Goal: Task Accomplishment & Management: Complete application form

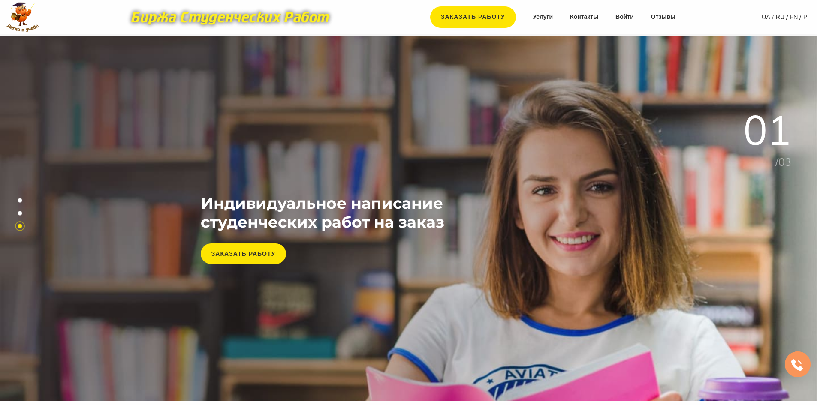
click at [620, 18] on link "Войти" at bounding box center [625, 17] width 18 height 9
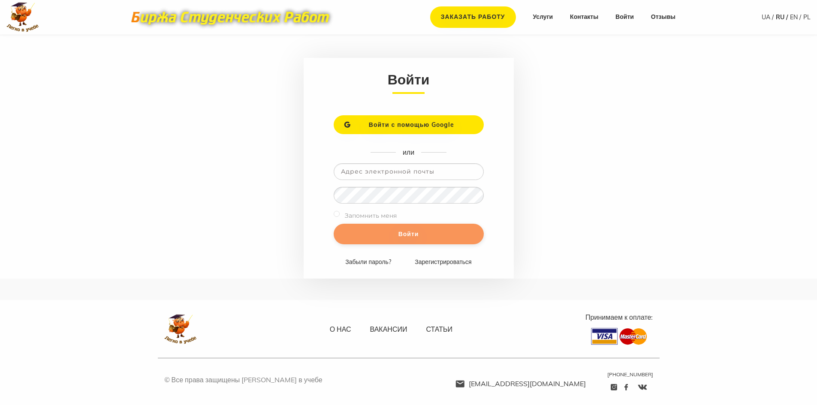
type input "[EMAIL_ADDRESS][DOMAIN_NAME]"
click at [396, 232] on input "Войти" at bounding box center [409, 234] width 150 height 21
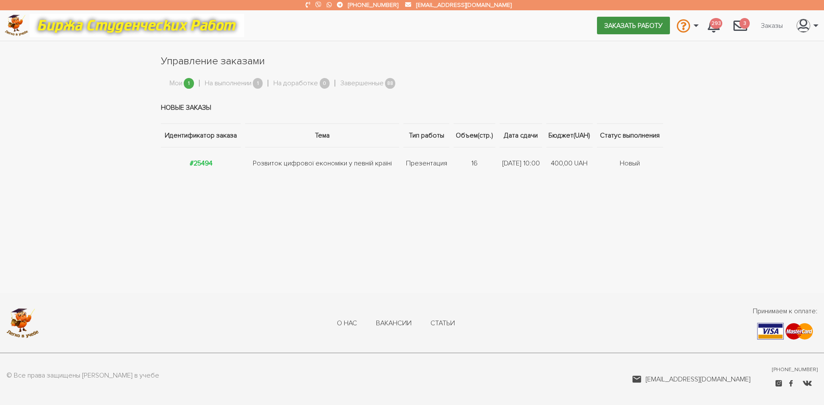
click at [621, 21] on link "Заказать работу" at bounding box center [633, 25] width 73 height 17
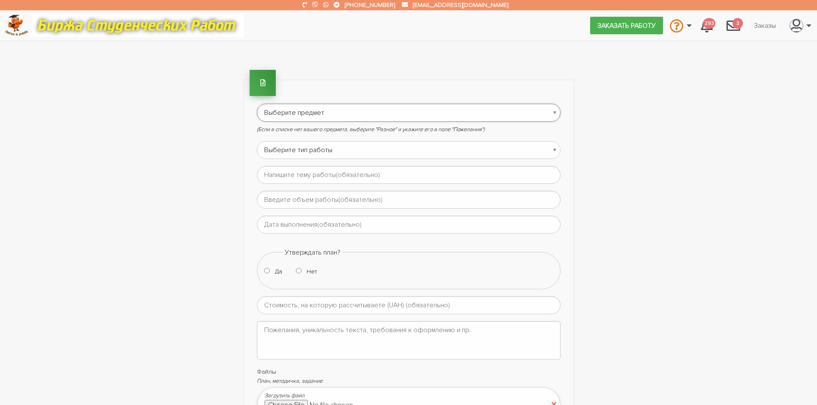
click at [334, 109] on select "Выберите предмет АПП (Автоматизация производственных процессов) Административно…" at bounding box center [409, 113] width 304 height 18
click at [333, 109] on select "Выберите предмет АПП (Автоматизация производственных процессов) Административно…" at bounding box center [409, 113] width 304 height 18
select select "95"
click at [257, 104] on select "Выберите предмет АПП (Автоматизация производственных процессов) Административно…" at bounding box center [409, 113] width 304 height 18
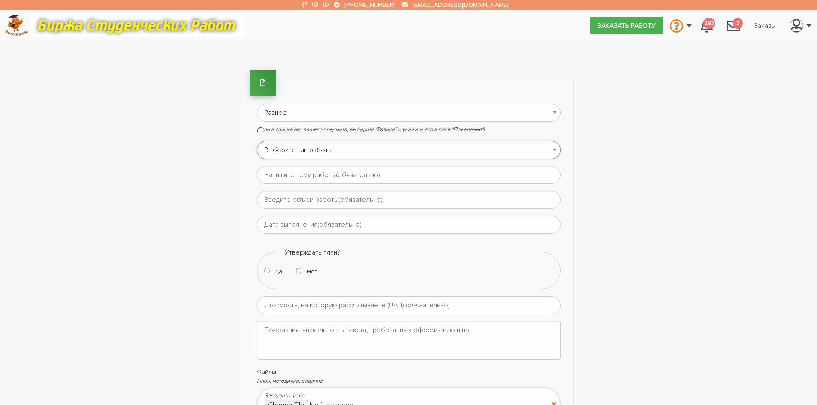
click at [360, 148] on select "Выберите тип работы Аннотация Бакалаврская Диплом Доклад Доработка работы Друго…" at bounding box center [409, 150] width 304 height 18
select select "13"
click at [257, 141] on select "Выберите тип работы Аннотация Бакалаврская Диплом Доклад Доработка работы Друго…" at bounding box center [409, 150] width 304 height 18
click at [360, 174] on input "text" at bounding box center [409, 175] width 304 height 18
click at [720, 239] on main "Выберите предмет АПП (Автоматизация производственных процессов) Административно…" at bounding box center [408, 302] width 817 height 522
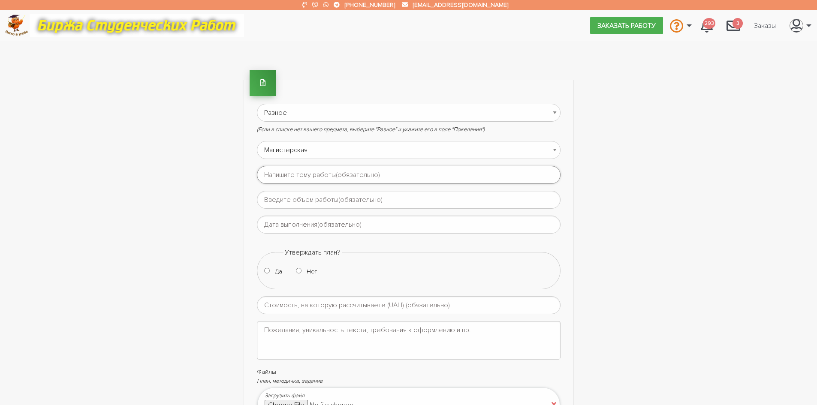
paste input "Маркетингове управління розвитком підприємства на ринку."
type input "Маркетингове управління розвитком підприємства на ринку."
click at [332, 197] on input "text" at bounding box center [409, 200] width 304 height 18
type input "не знаю."
click at [321, 229] on input "text" at bounding box center [409, 225] width 304 height 18
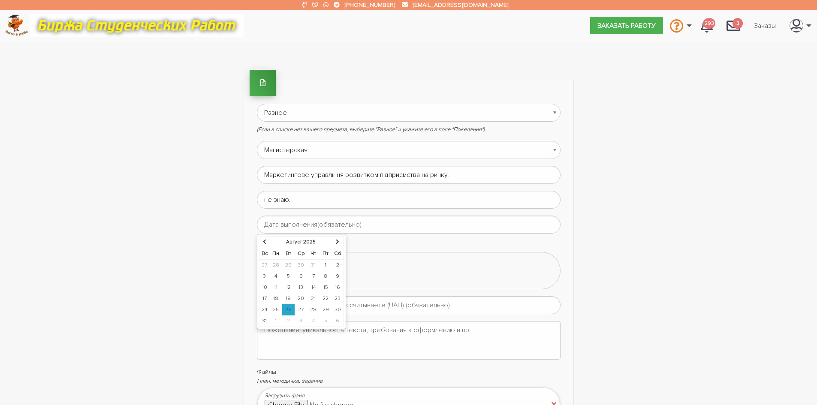
click at [334, 236] on th at bounding box center [338, 242] width 12 height 12
click at [340, 242] on th at bounding box center [339, 242] width 12 height 12
click at [301, 286] on td "15" at bounding box center [301, 287] width 13 height 11
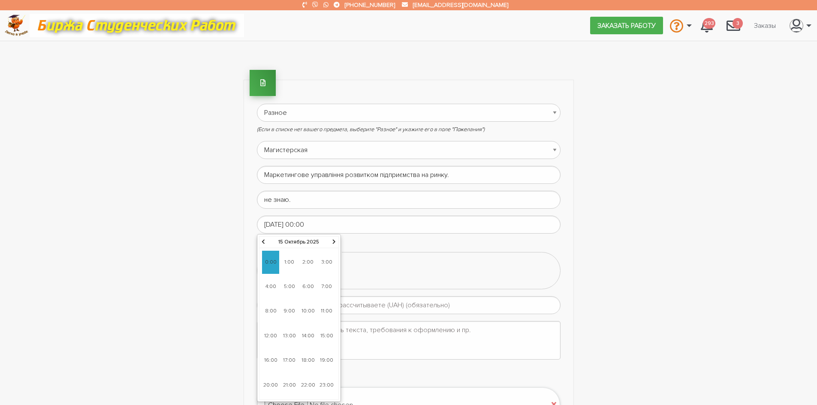
click at [285, 308] on span "9:00" at bounding box center [289, 311] width 17 height 23
type input "[DATE] 09:00"
click at [272, 265] on span "9:00" at bounding box center [270, 262] width 17 height 23
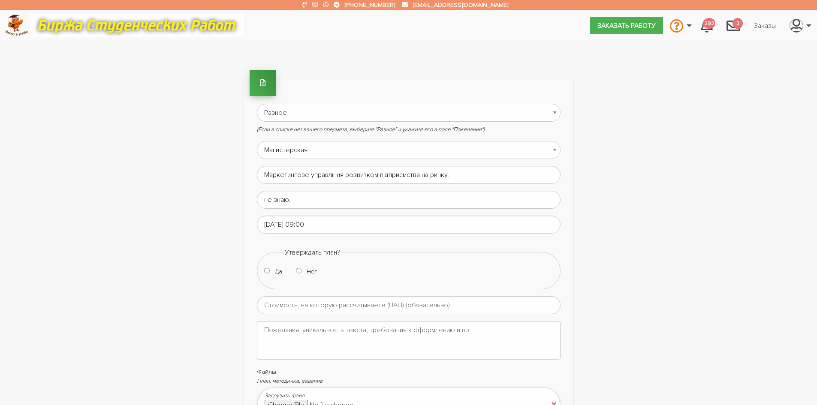
click at [298, 271] on input "Нет" at bounding box center [299, 271] width 6 height 6
radio input "true"
click at [313, 306] on input "number" at bounding box center [409, 306] width 304 height 18
type input "3000"
click at [313, 329] on textarea at bounding box center [409, 340] width 304 height 39
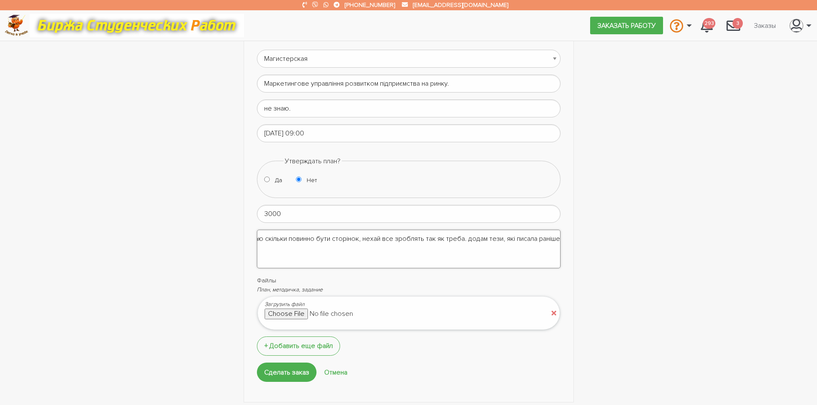
scroll to position [129, 0]
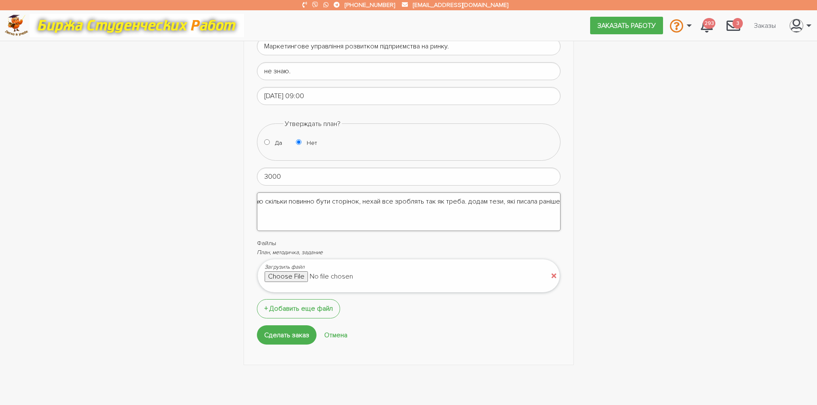
type textarea "я не знаю скільки повинно бути сторінок, нехай все зроблять так як треба. додам…"
click at [304, 279] on input "file" at bounding box center [338, 277] width 146 height 10
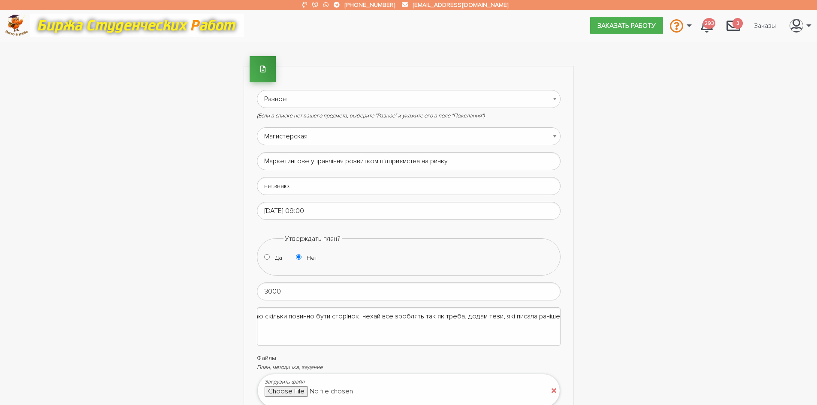
scroll to position [0, 0]
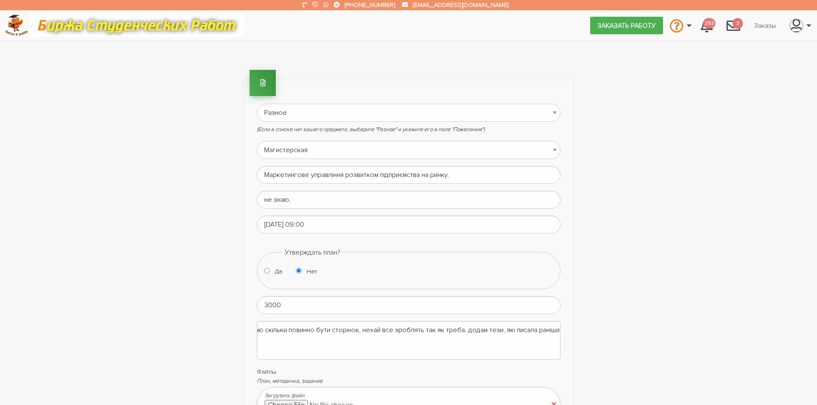
type input "C:\fakepath\Маркетингове_управління_розвитком_підприємства_на_ринку (2).docx"
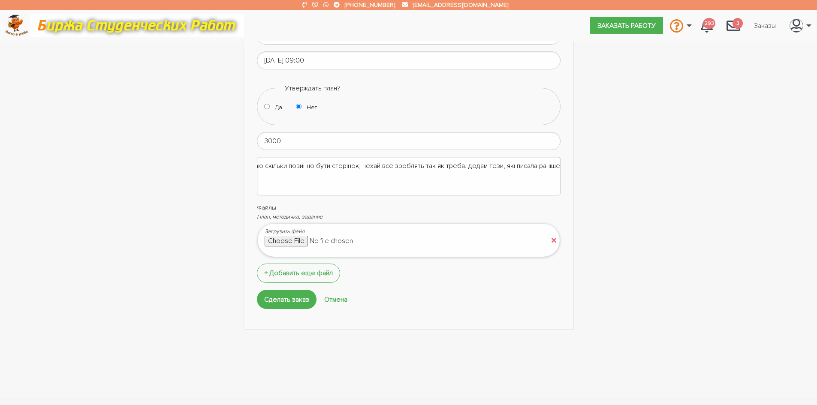
scroll to position [172, 0]
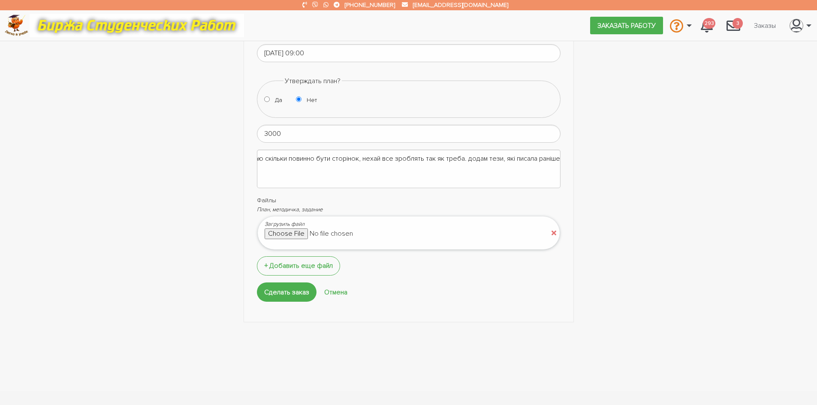
click at [350, 235] on input "file" at bounding box center [338, 234] width 146 height 10
click at [276, 293] on input "Сделать заказ" at bounding box center [287, 292] width 60 height 19
